Goal: Transaction & Acquisition: Purchase product/service

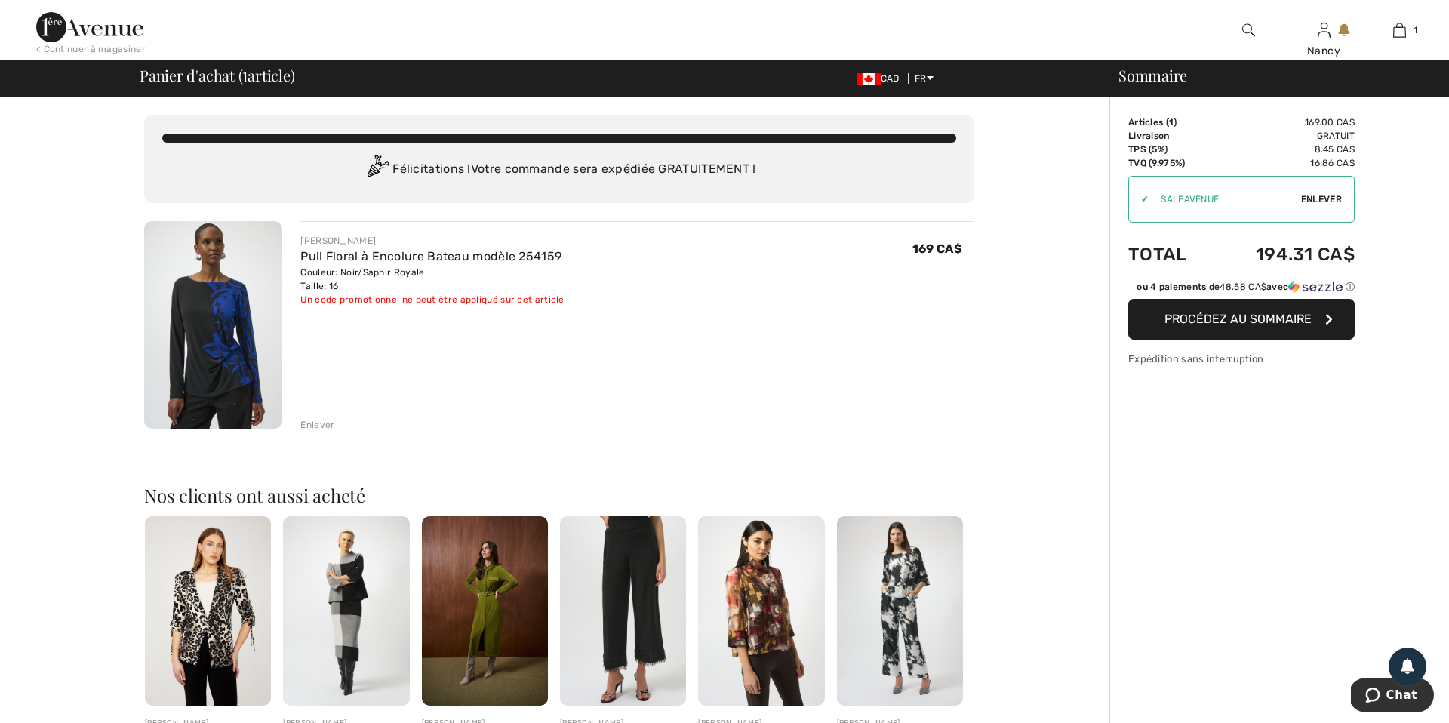
click at [1321, 198] on span "Enlever" at bounding box center [1321, 199] width 41 height 14
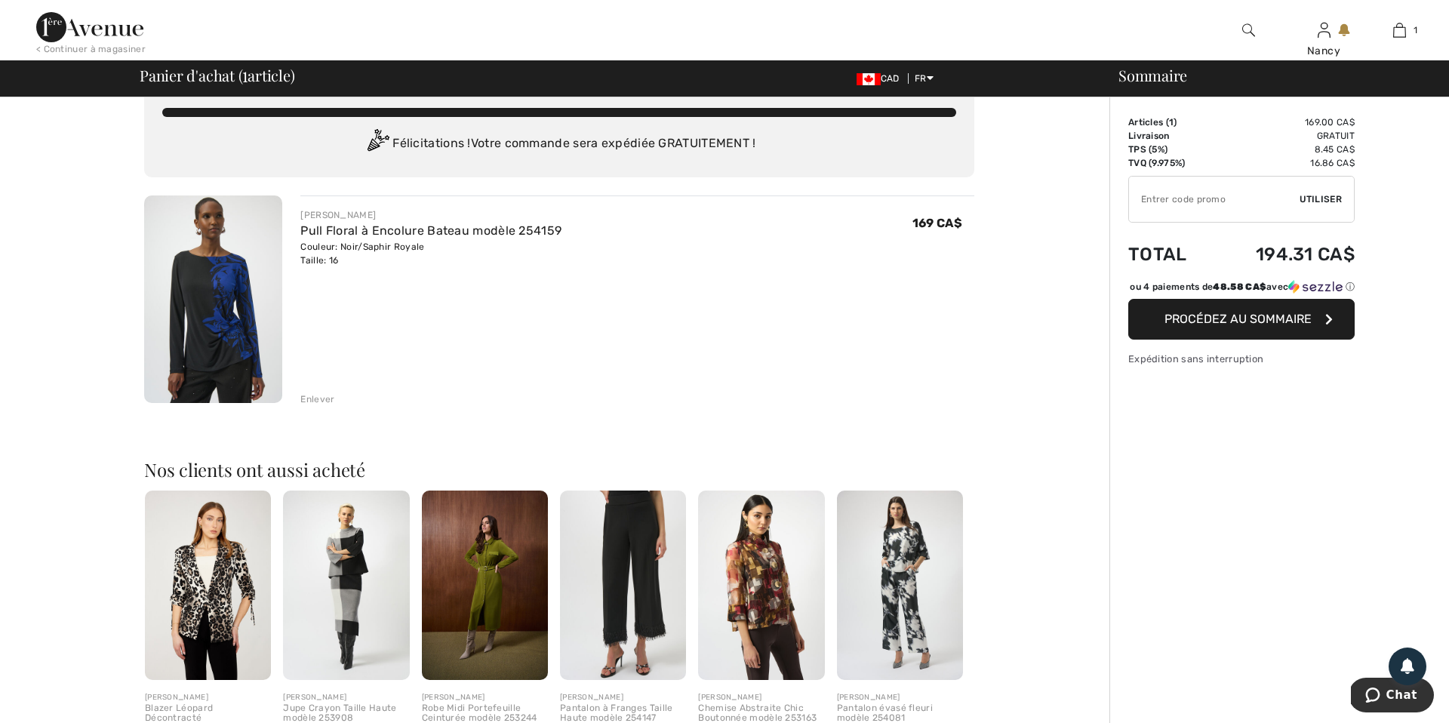
scroll to position [29, 0]
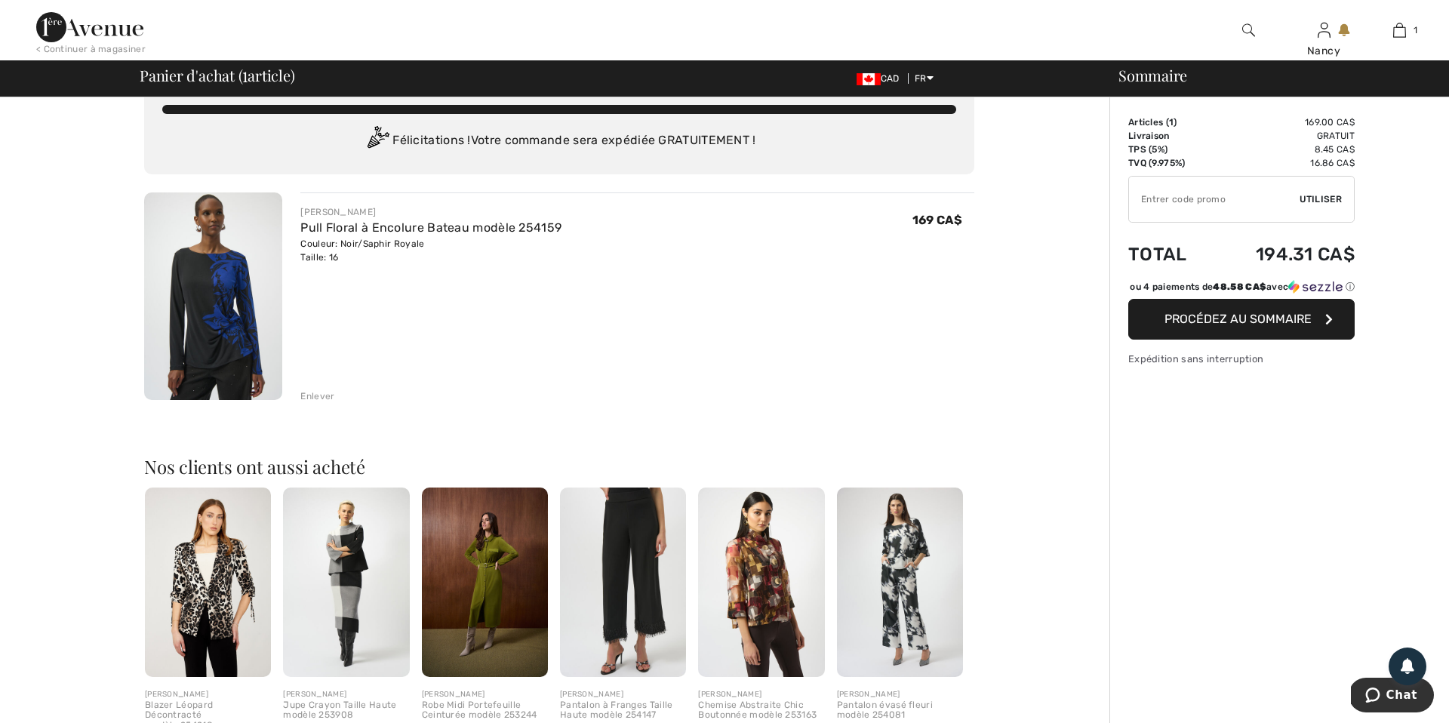
click at [233, 353] on img at bounding box center [213, 295] width 138 height 207
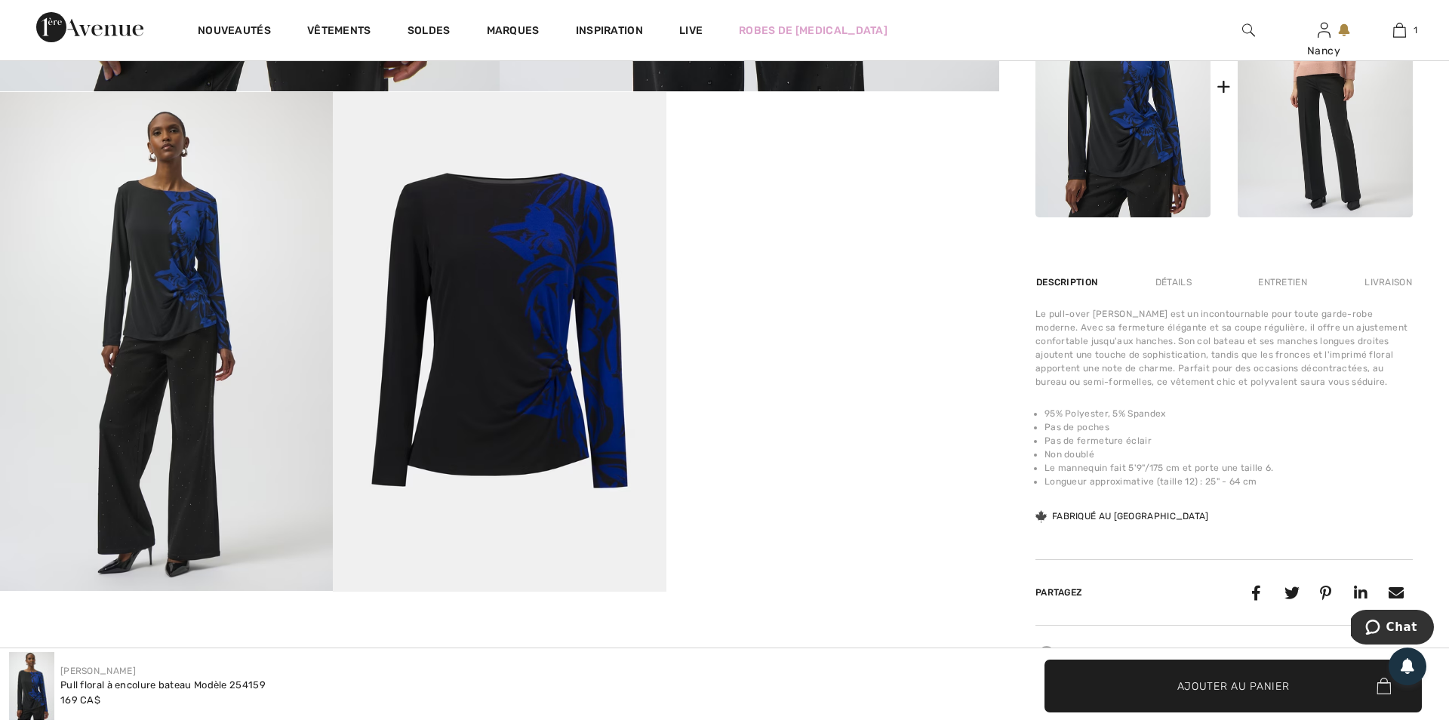
scroll to position [835, 0]
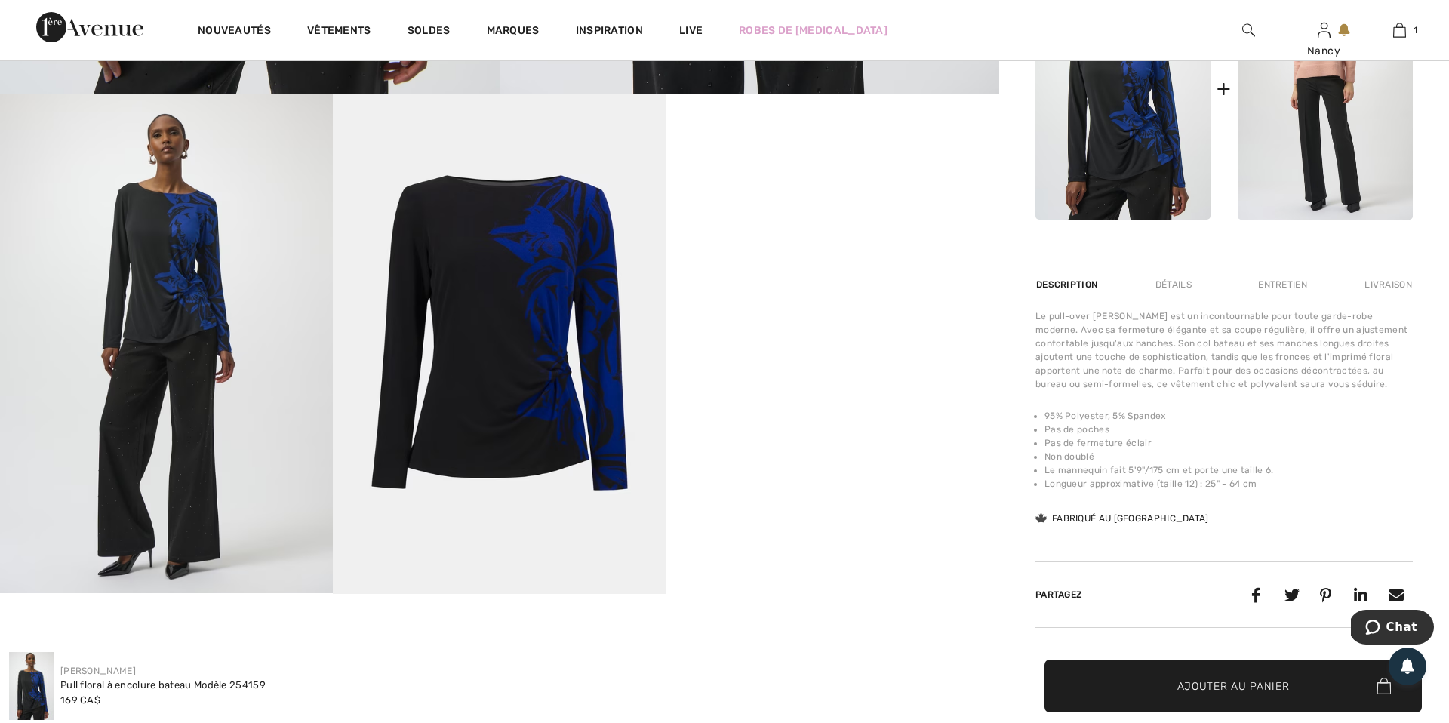
click at [212, 417] on img at bounding box center [166, 343] width 333 height 499
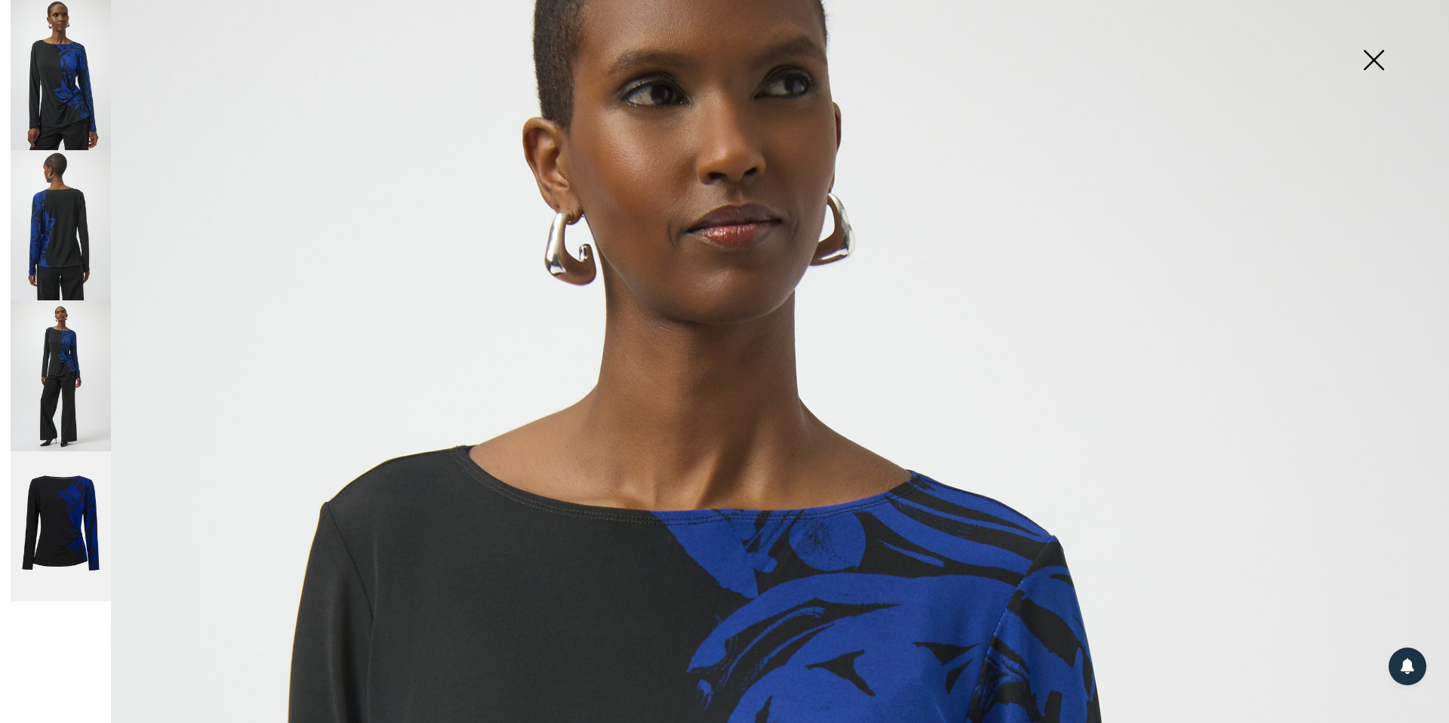
scroll to position [0, 0]
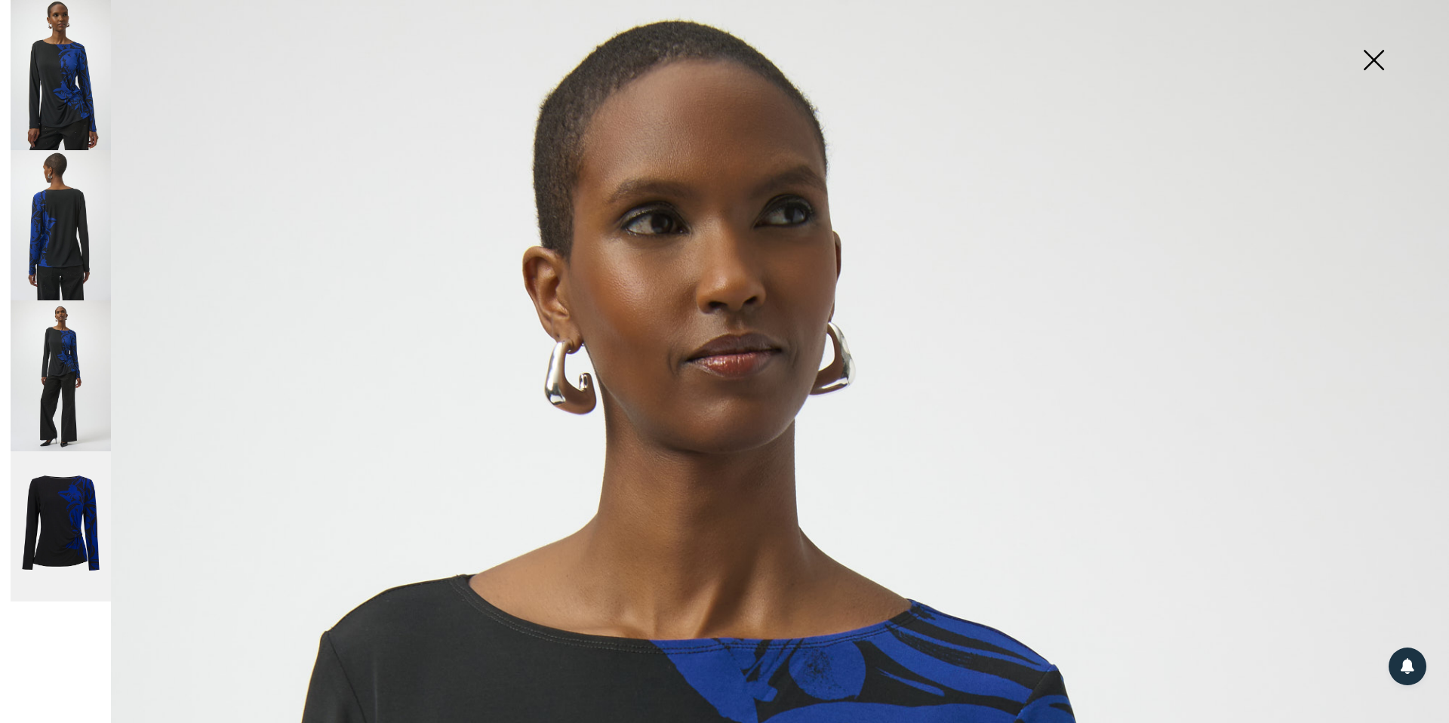
click at [1375, 62] on img at bounding box center [1372, 62] width 75 height 78
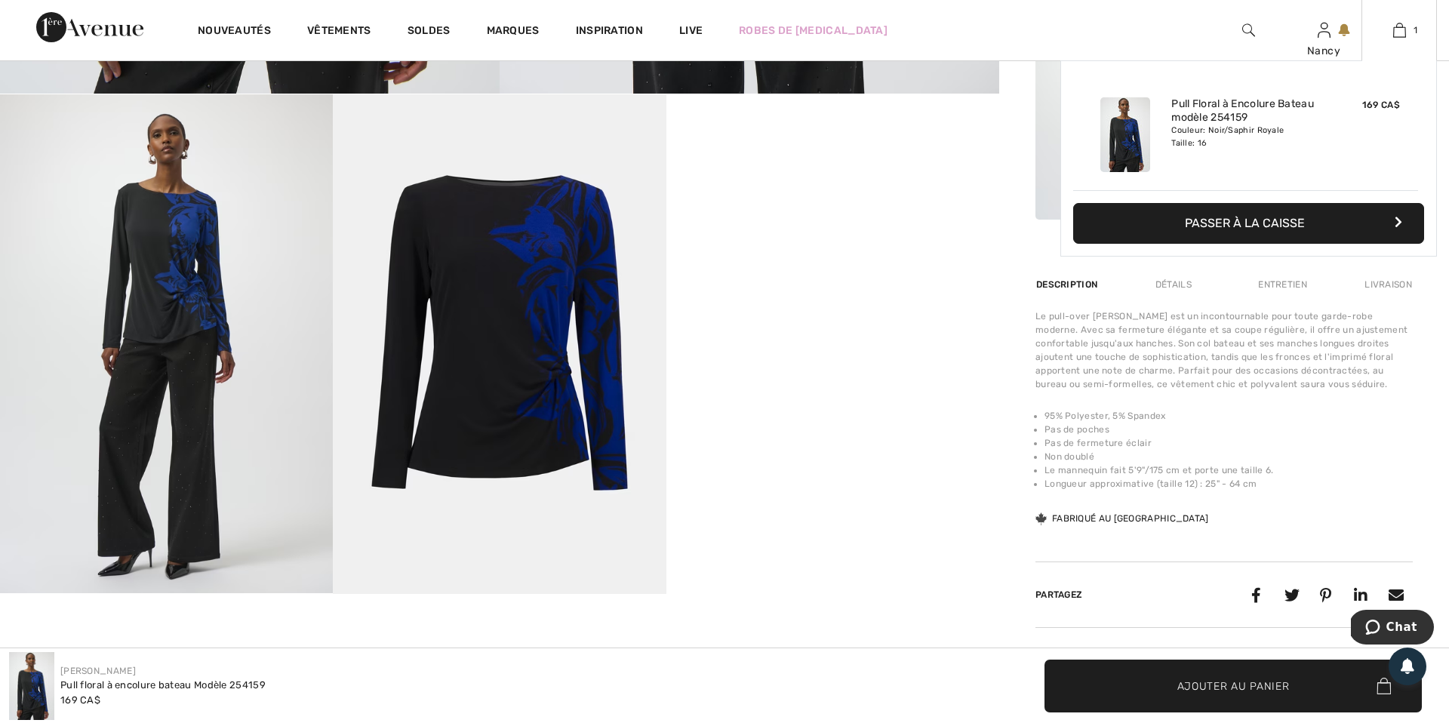
click at [1267, 225] on button "Passer à la caisse" at bounding box center [1248, 223] width 351 height 41
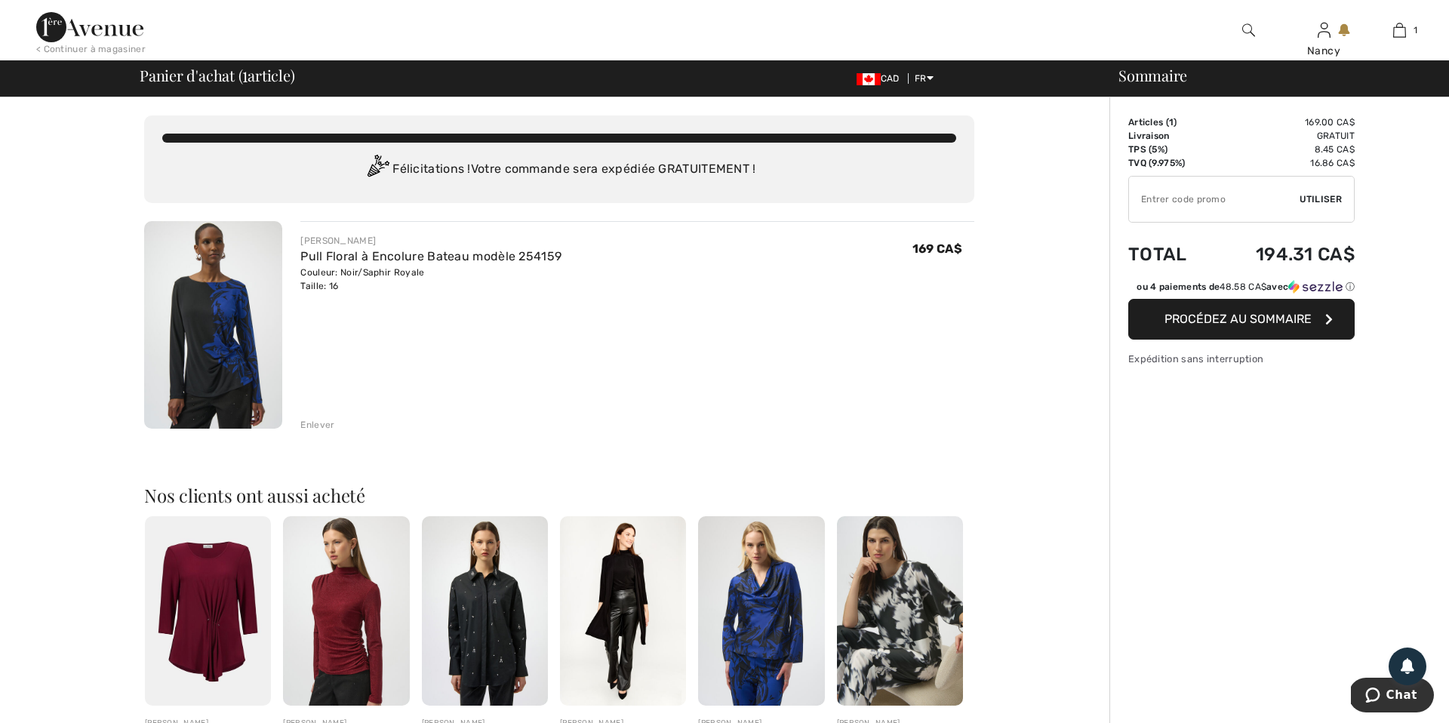
click at [1209, 318] on span "Procédez au sommaire" at bounding box center [1237, 319] width 147 height 14
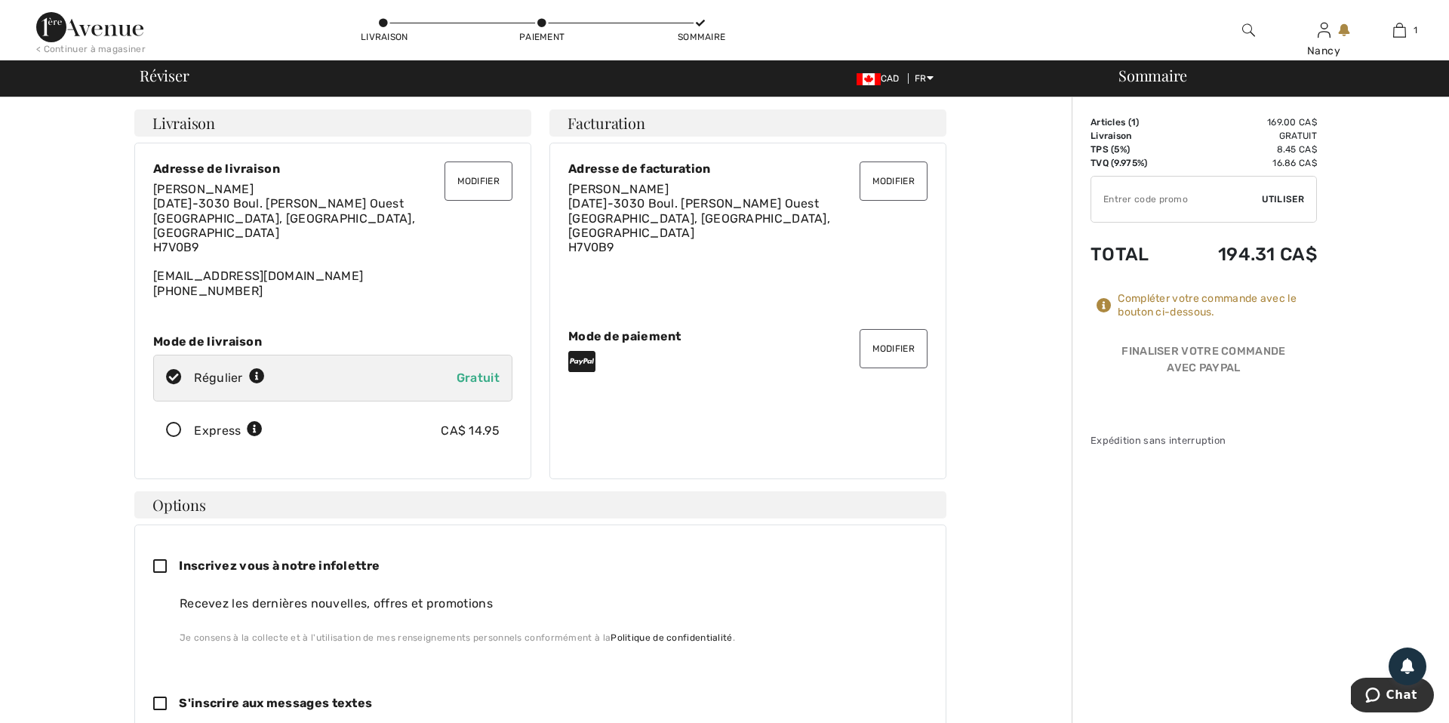
click at [889, 336] on button "Modifier" at bounding box center [893, 348] width 68 height 39
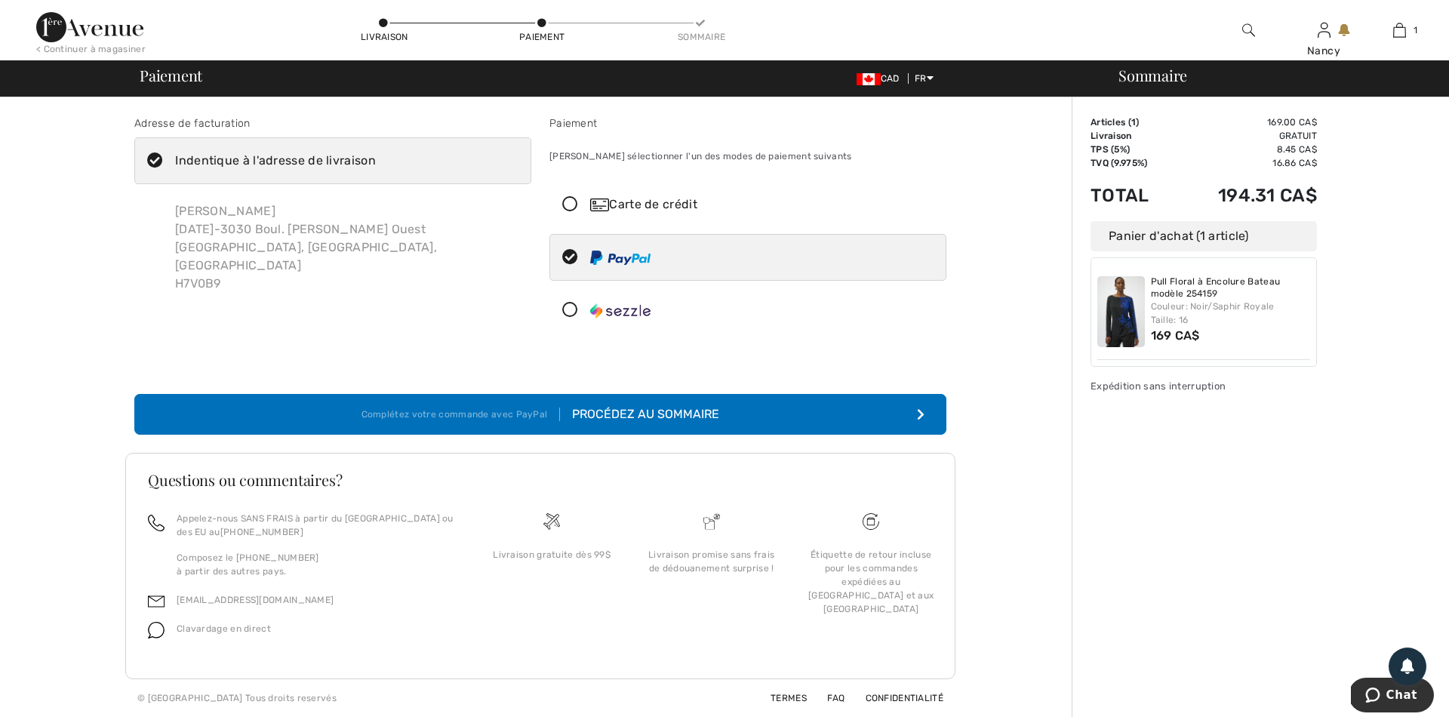
click at [566, 201] on icon at bounding box center [570, 205] width 40 height 16
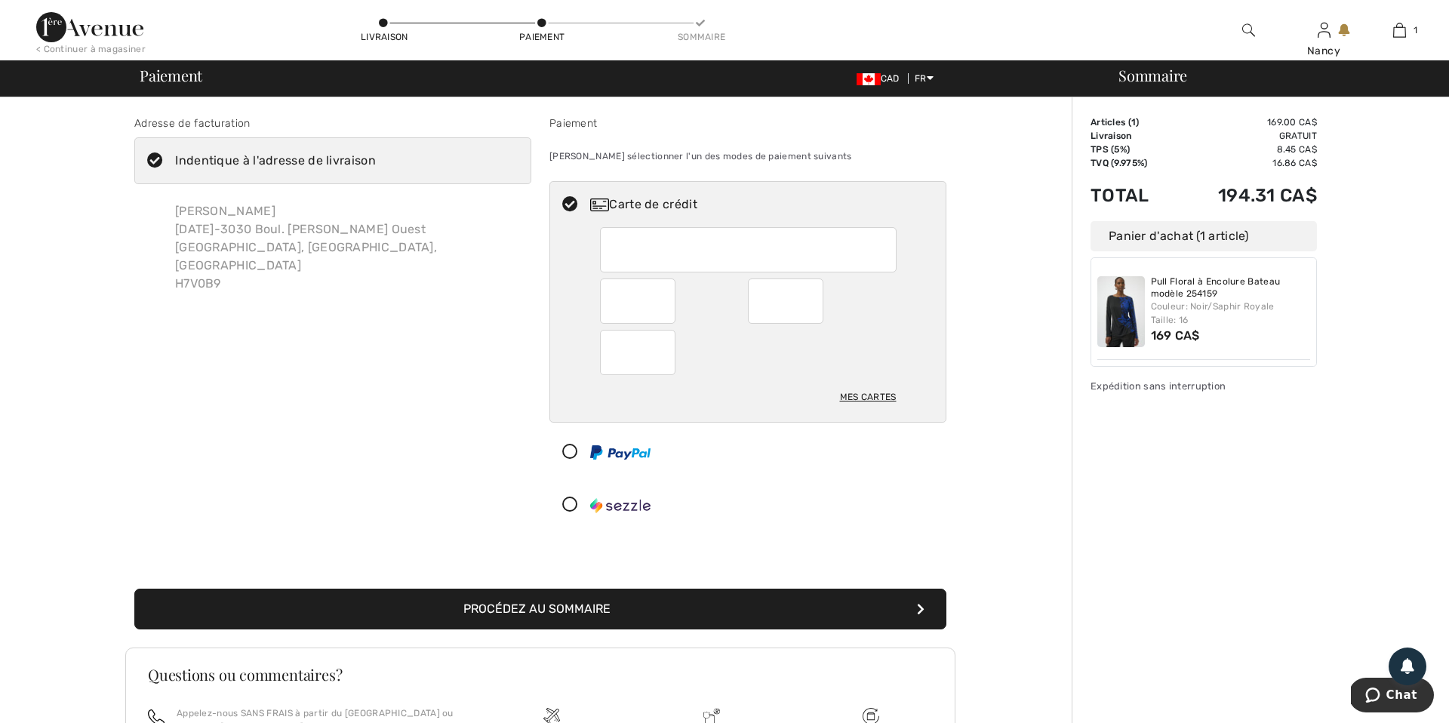
click at [548, 611] on button "Procédez au sommaire" at bounding box center [540, 609] width 812 height 41
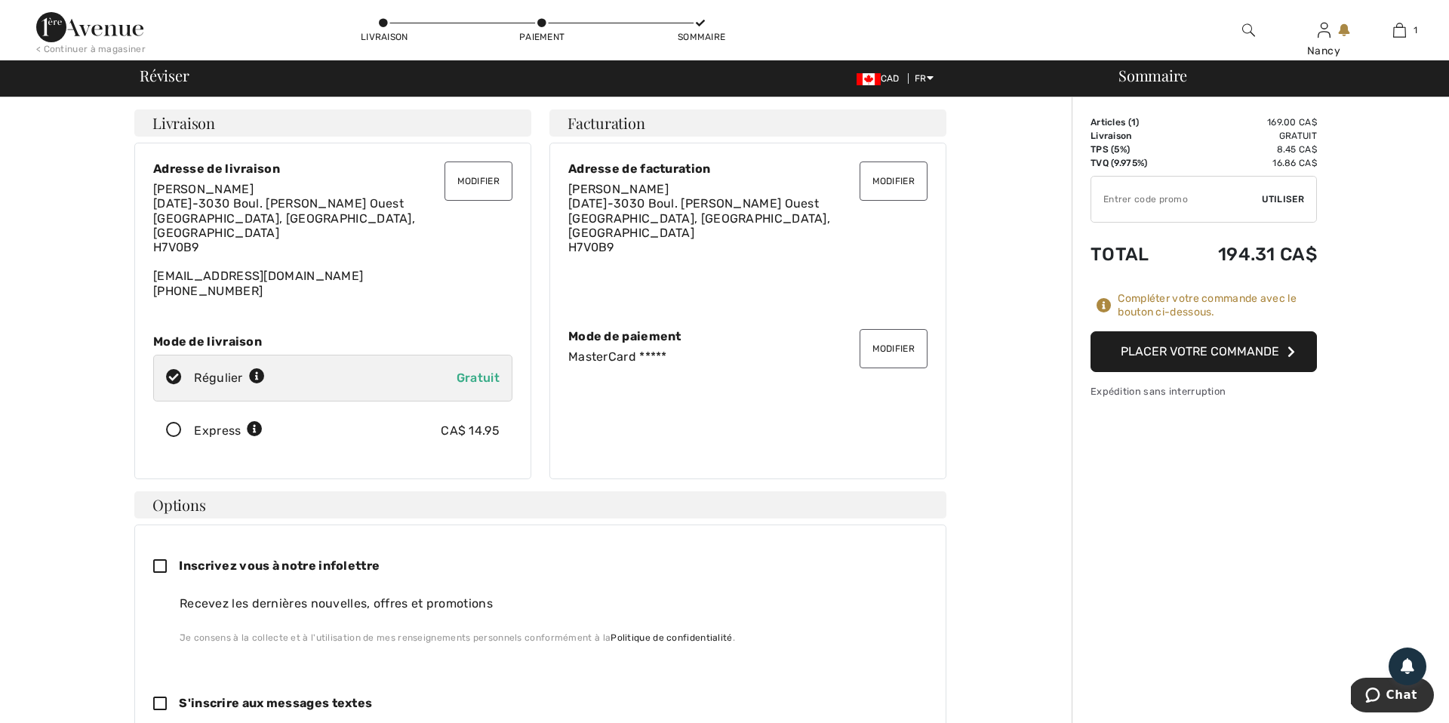
click at [1174, 350] on button "Placer votre commande" at bounding box center [1203, 351] width 226 height 41
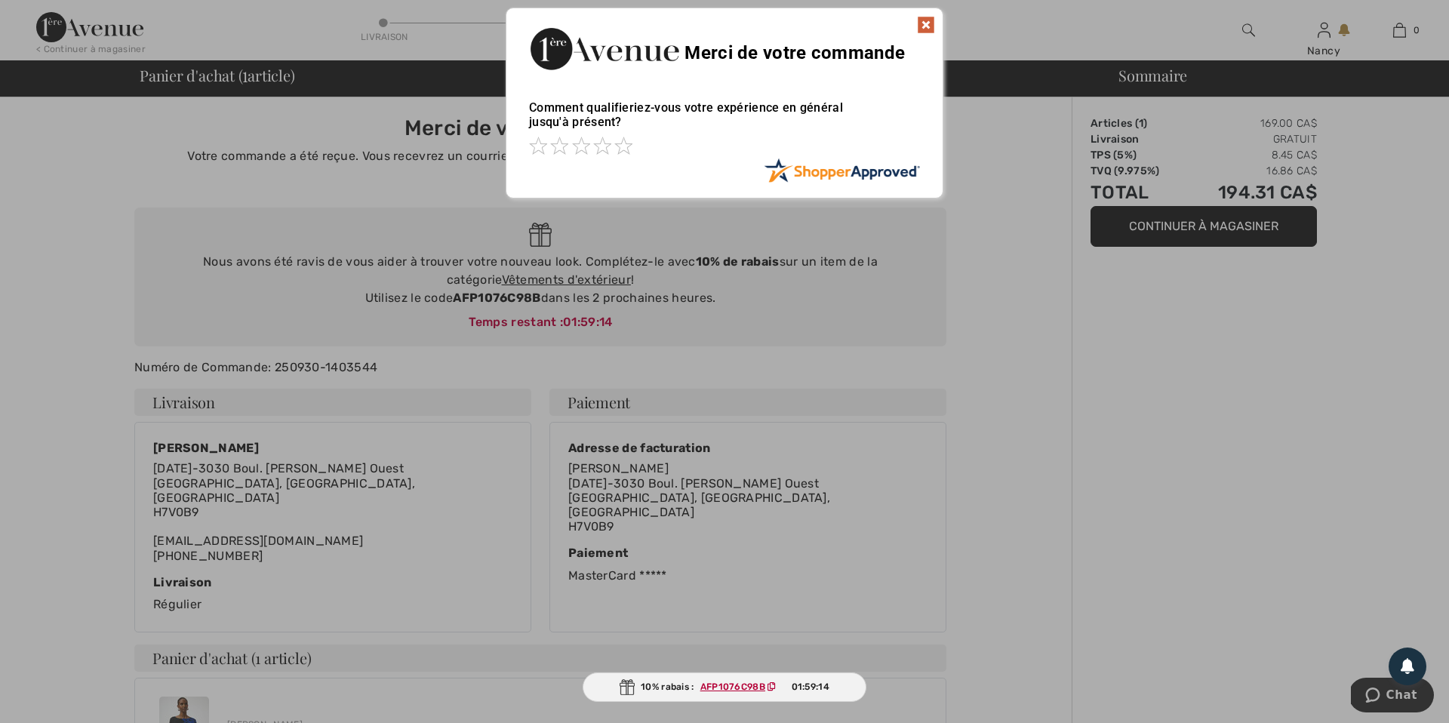
click at [930, 24] on img at bounding box center [926, 25] width 18 height 18
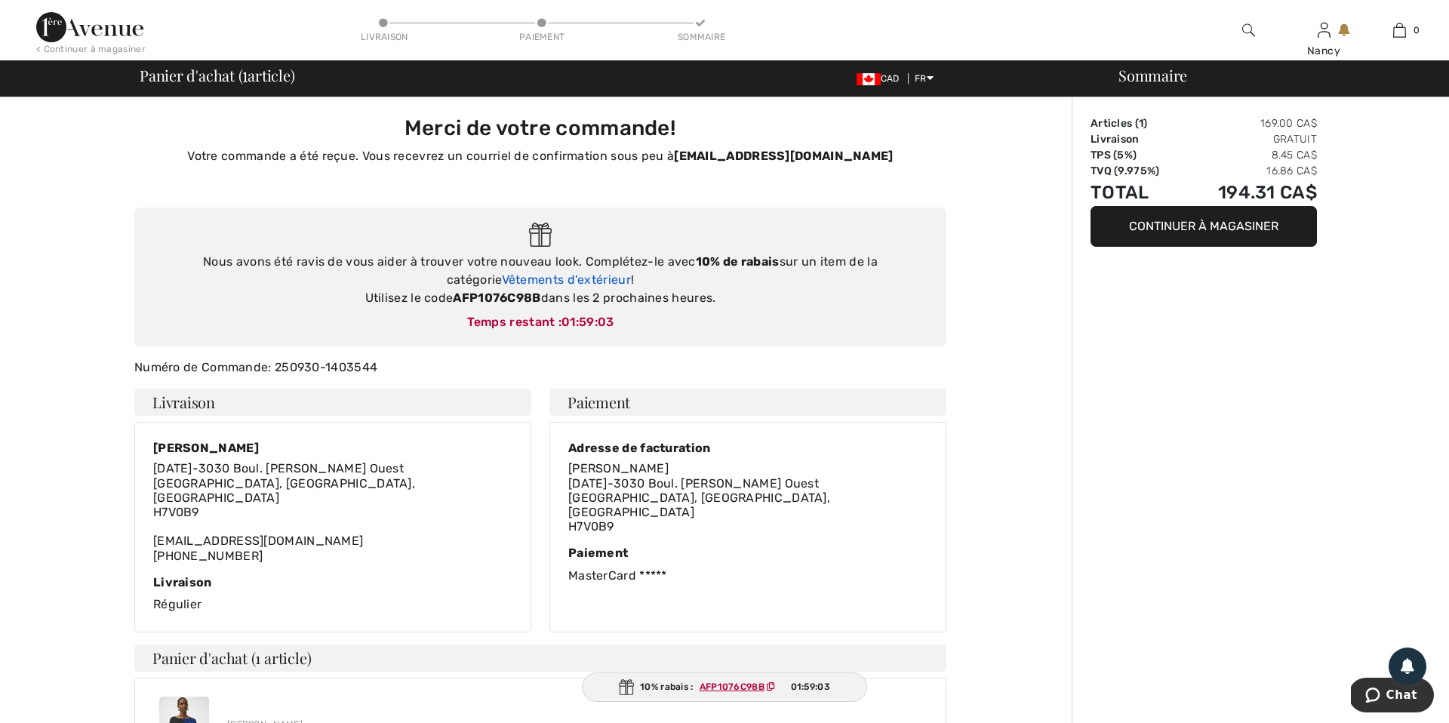
click at [548, 280] on link "Vêtements d'extérieur" at bounding box center [566, 279] width 129 height 14
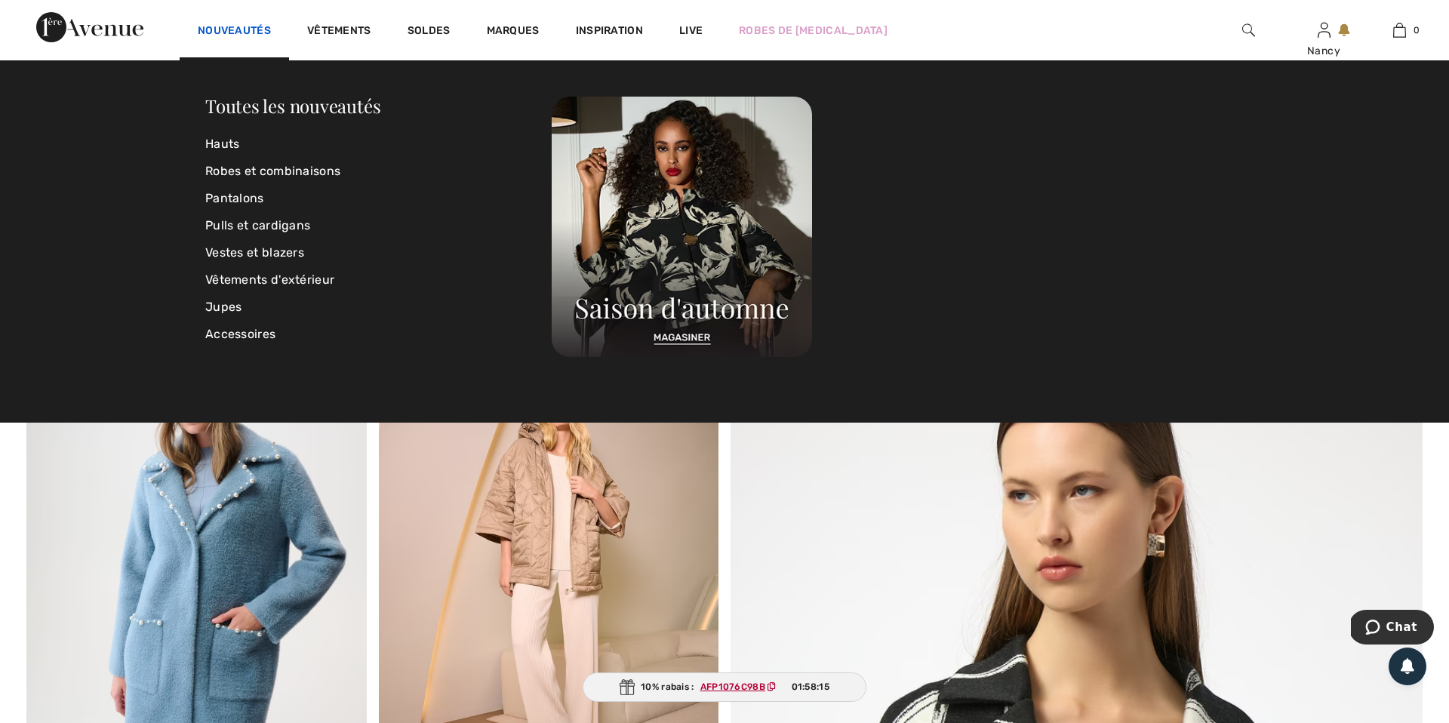
click at [241, 30] on link "Nouveautés" at bounding box center [234, 32] width 73 height 16
